Goal: Find specific page/section: Find specific page/section

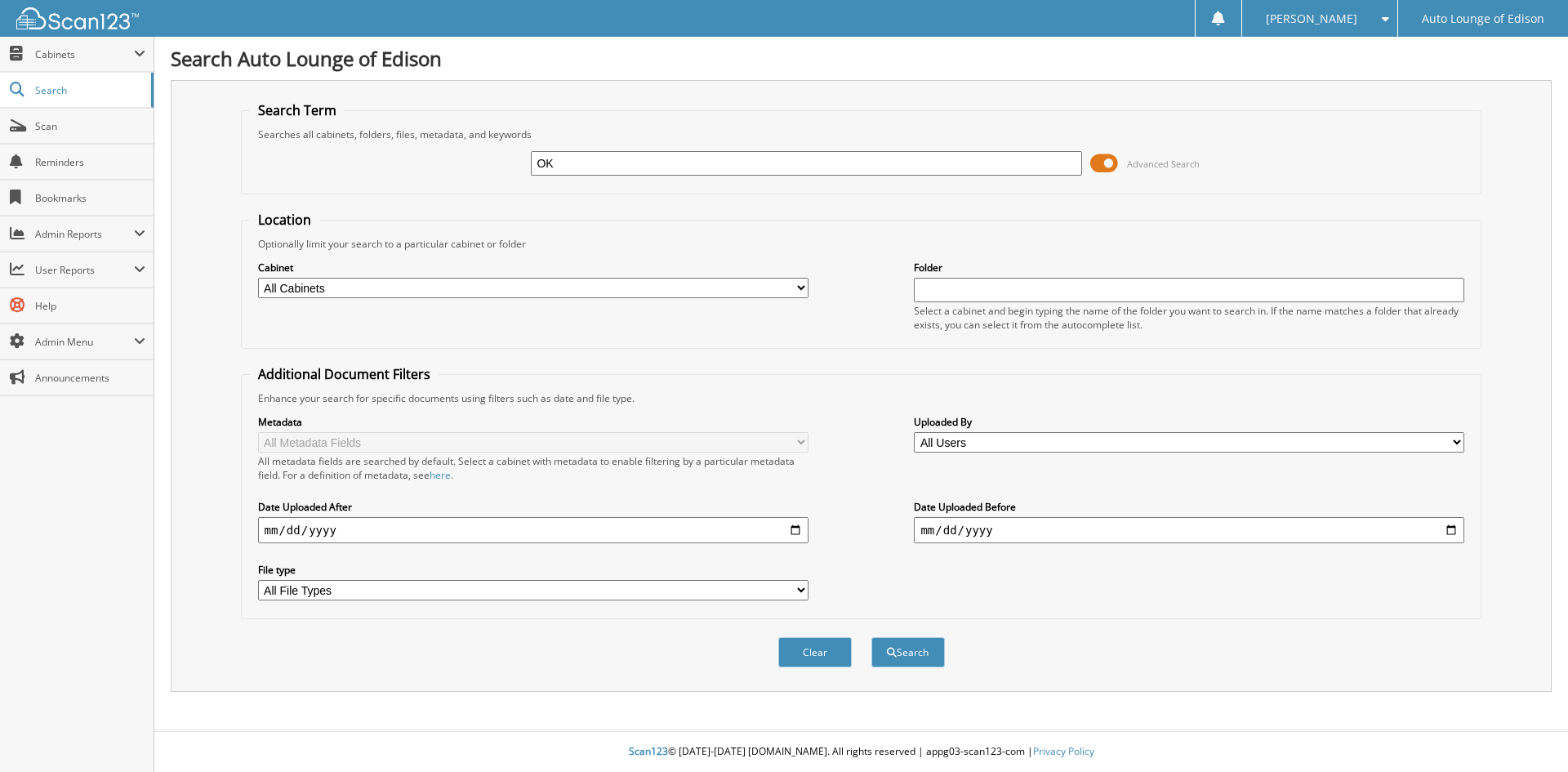
type input "OK"
click at [514, 284] on select "All Cabinets A1 CAR DEALS ACCOUNTS PAYABLE COMPANY DOCS PARTS SERVICE RO TIME S…" at bounding box center [533, 288] width 550 height 20
select select "42421"
click at [258, 278] on select "All Cabinets A1 CAR DEALS ACCOUNTS PAYABLE COMPANY DOCS PARTS SERVICE RO TIME S…" at bounding box center [533, 288] width 550 height 20
click at [921, 659] on button "Search" at bounding box center [908, 653] width 74 height 30
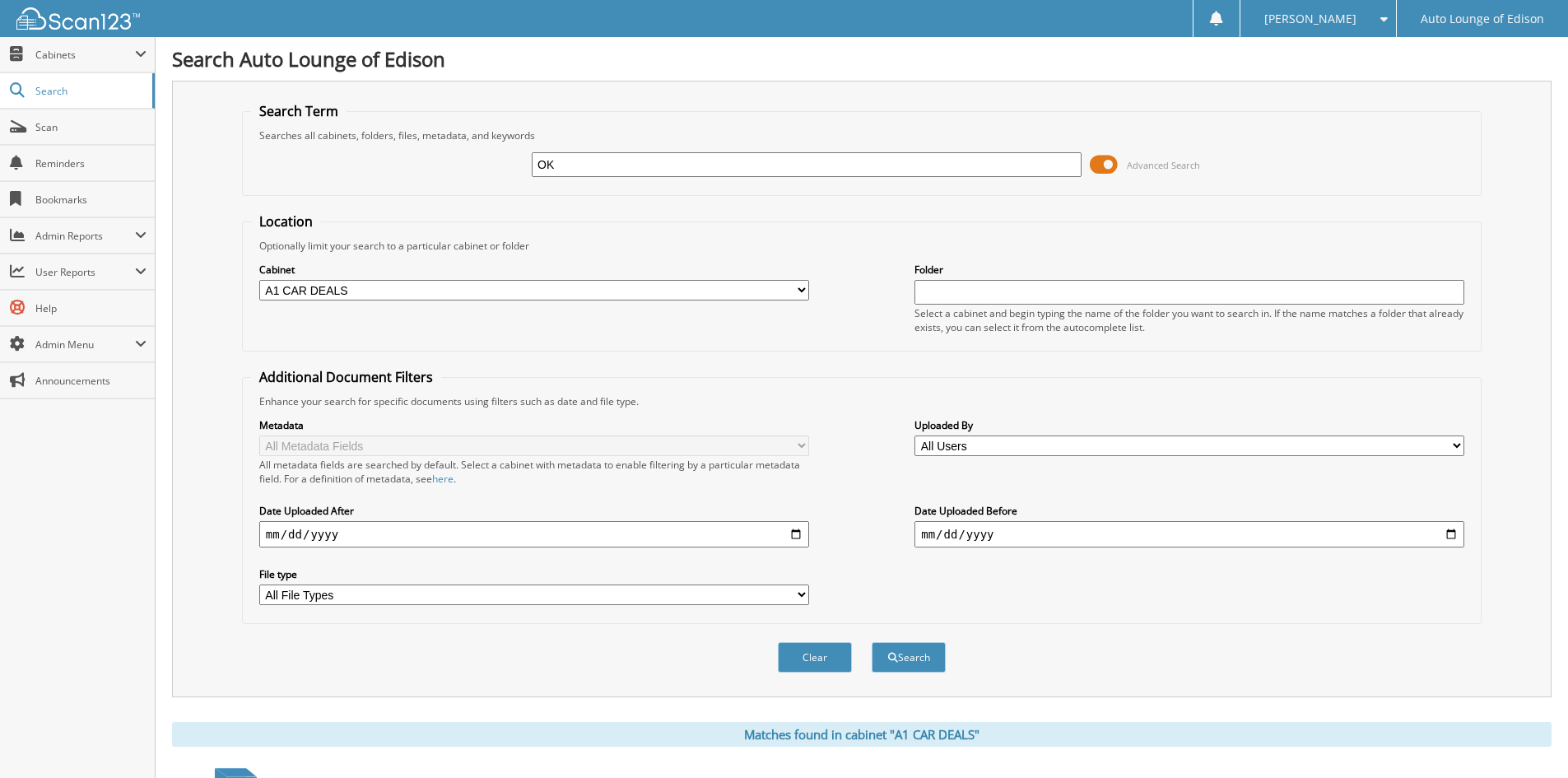
click at [797, 532] on input "date" at bounding box center [534, 534] width 550 height 26
type input "[DATE]"
click at [936, 659] on button "Search" at bounding box center [909, 658] width 74 height 31
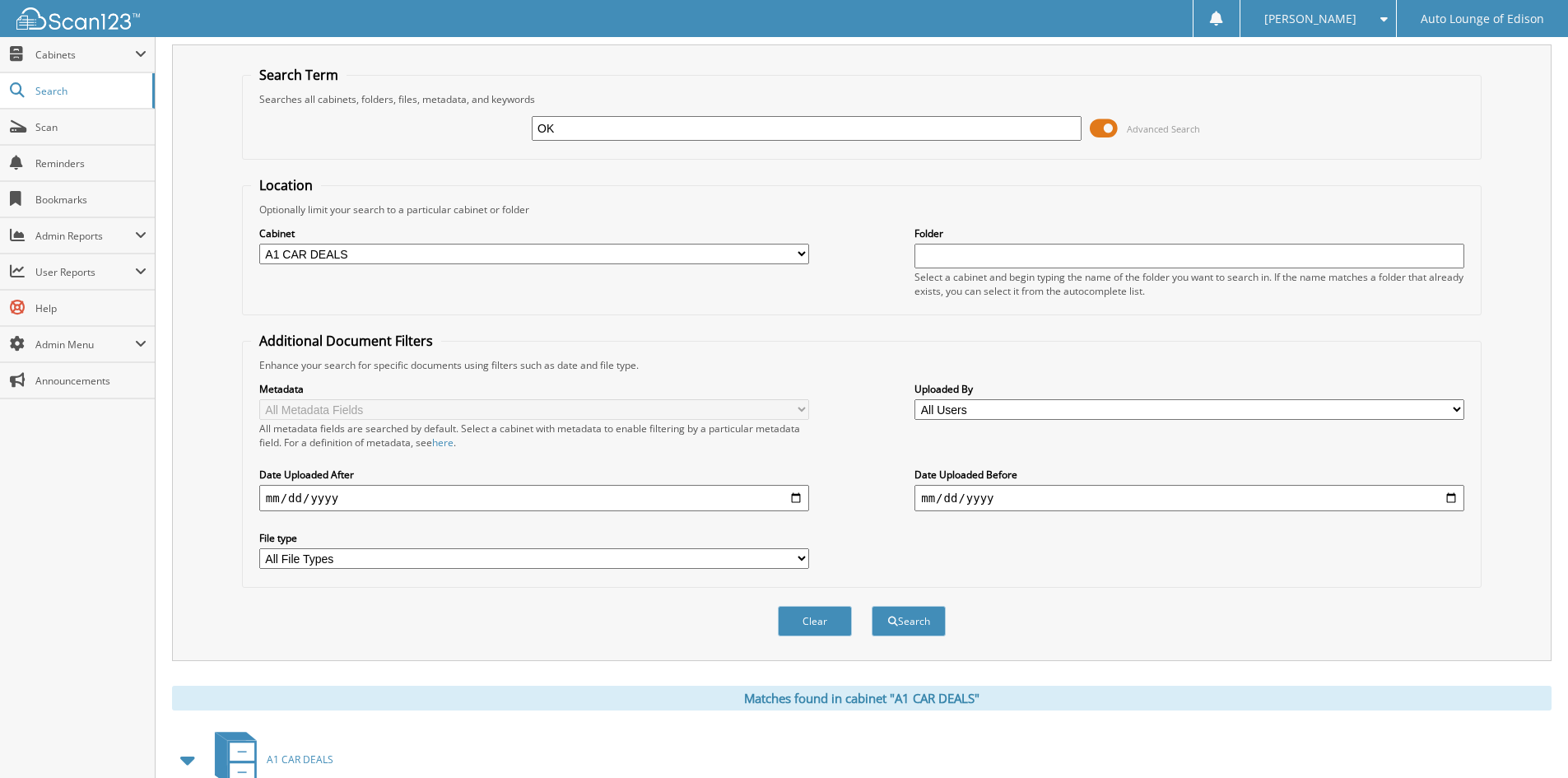
scroll to position [313, 0]
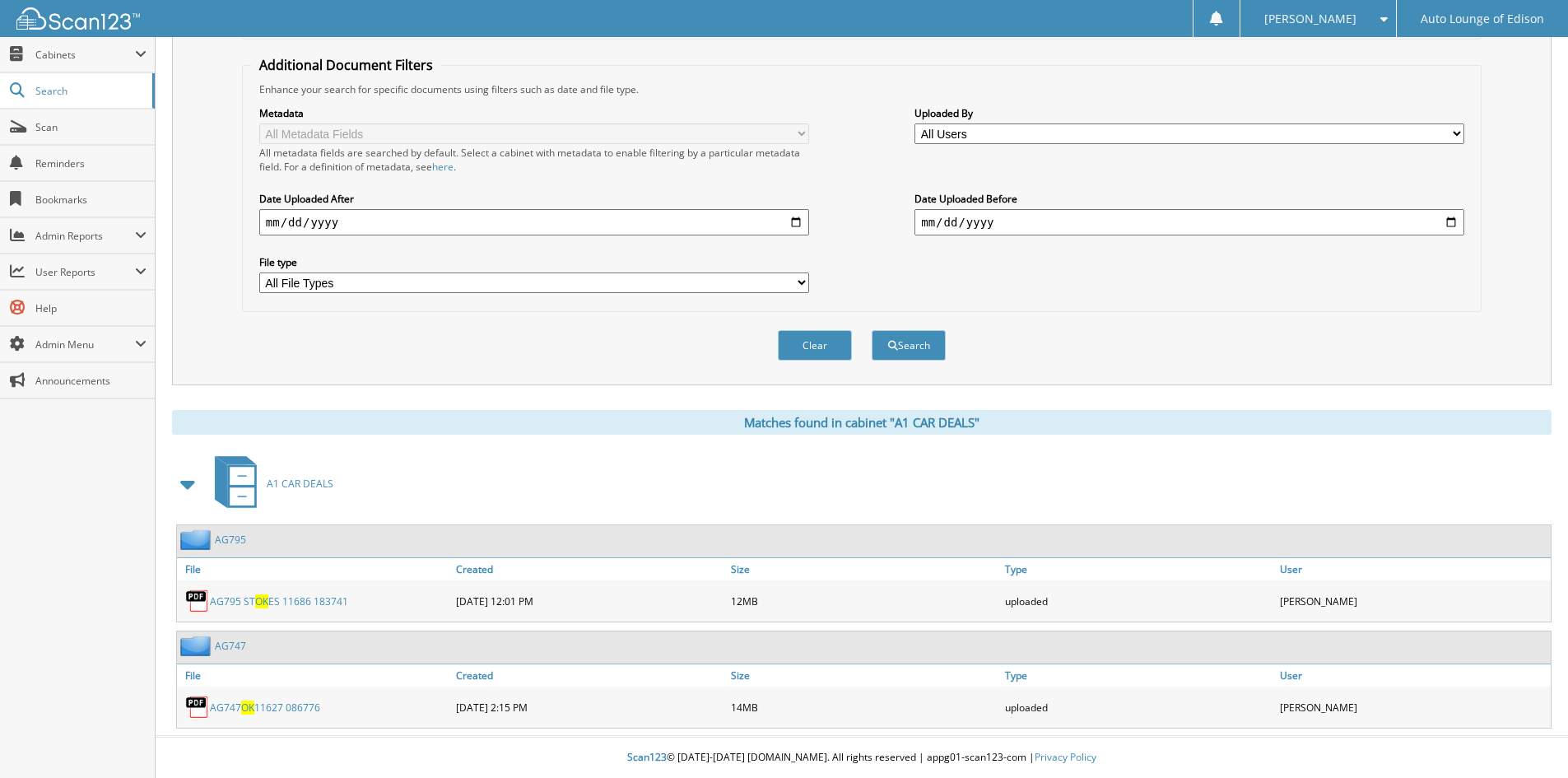
click at [223, 645] on link "AG747" at bounding box center [230, 646] width 32 height 14
